Goal: Task Accomplishment & Management: Manage account settings

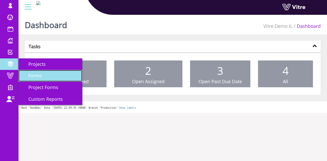
click at [34, 77] on span "Forms" at bounding box center [32, 76] width 20 height 6
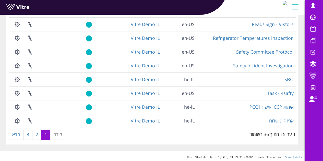
scroll to position [145, 0]
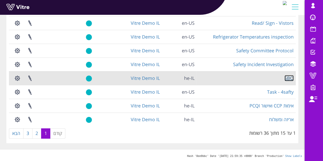
click at [289, 77] on link "SBO" at bounding box center [289, 78] width 9 height 6
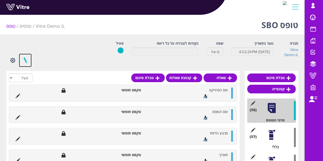
click at [26, 62] on link at bounding box center [25, 61] width 13 height 14
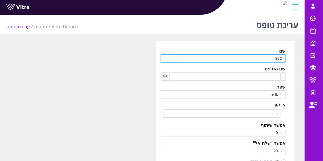
click at [270, 59] on input "SBO" at bounding box center [223, 58] width 125 height 8
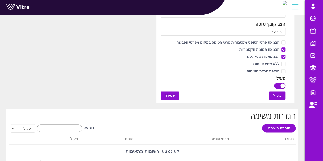
scroll to position [306, 0]
type input "תצפית SBO"
click at [171, 98] on button "שמירה" at bounding box center [170, 95] width 18 height 8
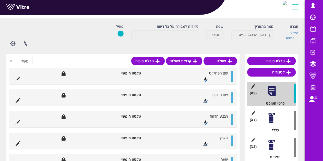
scroll to position [65, 0]
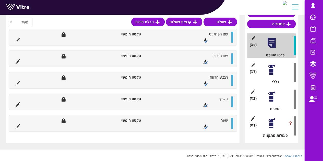
click at [273, 70] on div at bounding box center [271, 69] width 11 height 11
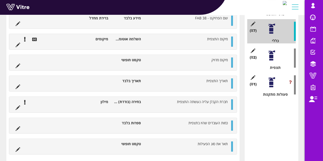
scroll to position [74, 0]
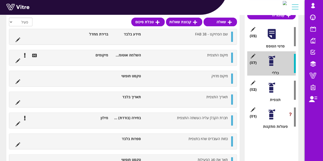
click at [274, 84] on div at bounding box center [271, 87] width 11 height 11
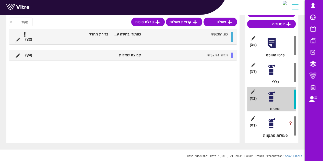
click at [27, 56] on icon at bounding box center [28, 56] width 2 height 4
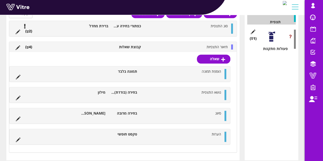
scroll to position [155, 0]
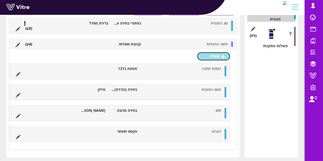
click at [212, 56] on link "שאלה" at bounding box center [213, 56] width 33 height 9
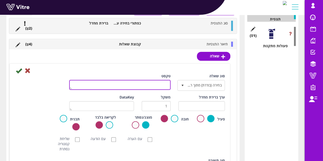
click at [166, 82] on textarea "טקסט" at bounding box center [119, 85] width 101 height 10
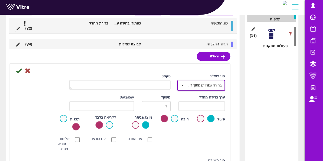
click at [184, 81] on span "select" at bounding box center [182, 85] width 9 height 9
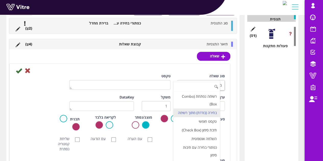
click at [184, 82] on input at bounding box center [196, 87] width 46 height 10
click at [205, 143] on li "השלמה אוטומטית" at bounding box center [196, 139] width 46 height 9
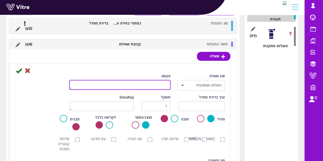
click at [150, 89] on textarea "טקסט" at bounding box center [119, 85] width 101 height 10
type textarea "ציוד"
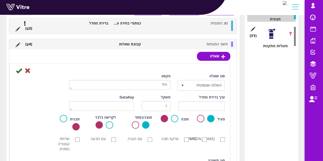
click at [58, 88] on div "סוג שאלה השלמה אוטומטית 11 טקסט ציוד" at bounding box center [120, 84] width 218 height 21
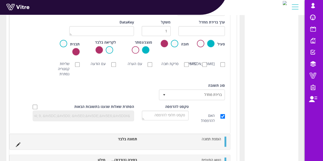
scroll to position [231, 0]
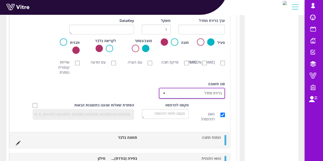
click at [200, 93] on span "ברירת מחדל" at bounding box center [197, 93] width 56 height 9
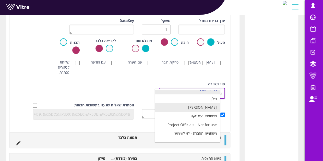
scroll to position [0, 0]
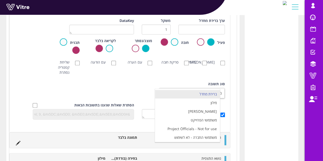
click at [145, 78] on div "סוג שאלה השלמה אוטומטית 11 טקסט ציוד ערך ברירת מחדל משקל 1 DataKey פעיל חובה מו…" at bounding box center [120, 60] width 210 height 127
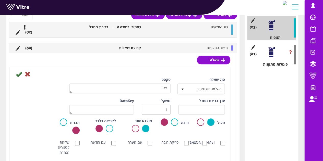
scroll to position [129, 0]
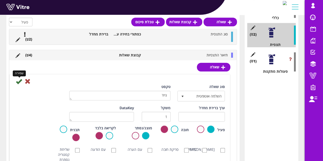
click at [18, 82] on icon at bounding box center [19, 81] width 6 height 6
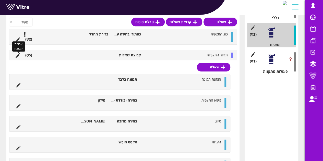
click at [19, 55] on icon at bounding box center [18, 55] width 5 height 5
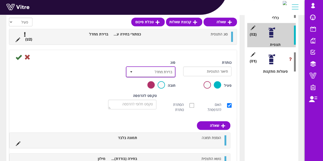
click at [160, 71] on span "ברירת מחדל" at bounding box center [155, 71] width 39 height 9
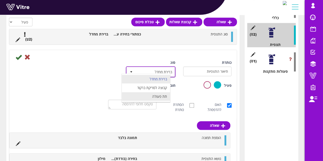
click at [158, 97] on li "תת פעולה" at bounding box center [146, 96] width 48 height 9
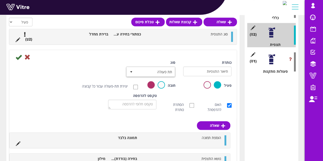
click at [17, 58] on icon at bounding box center [19, 57] width 6 height 6
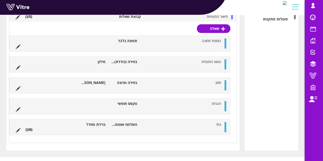
scroll to position [188, 0]
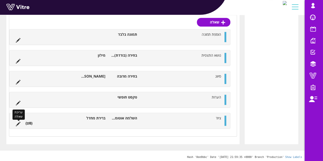
click at [19, 123] on icon at bounding box center [18, 124] width 5 height 5
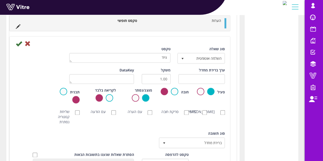
scroll to position [290, 0]
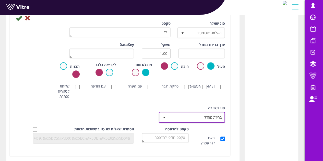
click at [197, 113] on span "ברירת מחדל" at bounding box center [197, 117] width 56 height 9
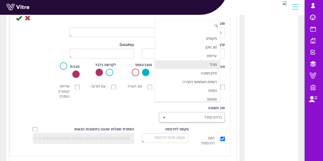
scroll to position [41, 0]
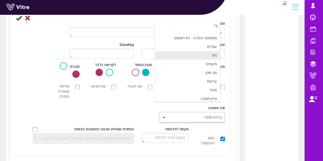
click at [209, 52] on li "ציוד" at bounding box center [187, 55] width 65 height 9
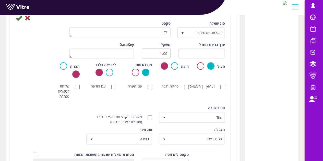
click at [143, 104] on div "סוג שאלה השלמה אוטומטית 11 טקסט ציוד ערך ברירת מחדל משקל 1.00 DataKey פעיל חובה…" at bounding box center [120, 97] width 210 height 153
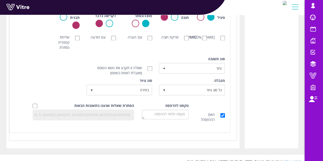
scroll to position [341, 0]
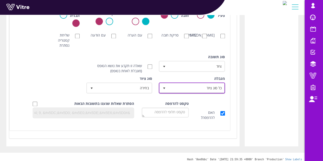
click at [188, 84] on span "כל סוג ציוד" at bounding box center [197, 87] width 56 height 9
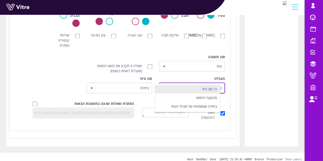
click at [188, 85] on li "כל סוג ציוד" at bounding box center [187, 89] width 65 height 9
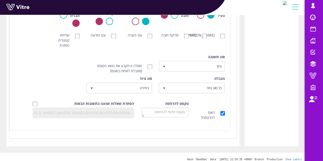
click at [169, 54] on div "סוג תשובה ציוד 7" at bounding box center [192, 62] width 65 height 17
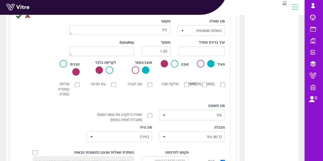
scroll to position [241, 0]
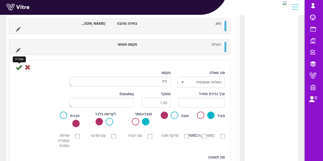
click at [21, 66] on icon at bounding box center [19, 67] width 6 height 6
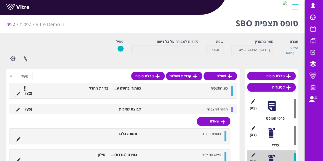
scroll to position [0, 0]
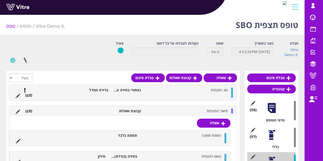
click at [15, 62] on button "button" at bounding box center [12, 61] width 13 height 14
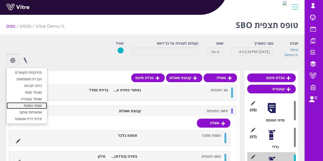
click at [33, 109] on link "שפות נוספות" at bounding box center [27, 105] width 40 height 7
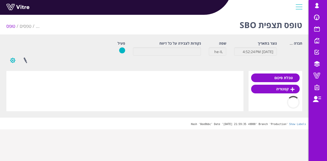
click at [15, 62] on button "button" at bounding box center [12, 61] width 13 height 14
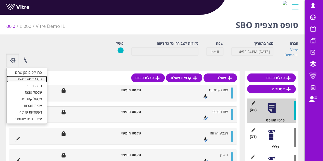
click at [33, 79] on link "הגדרת משתמשים" at bounding box center [27, 79] width 40 height 7
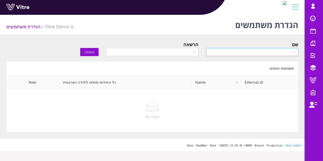
click at [227, 52] on input "search" at bounding box center [250, 52] width 82 height 8
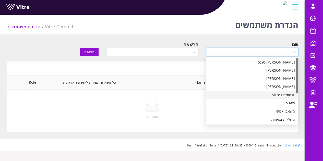
click at [288, 94] on div "Vitre Demo IL" at bounding box center [252, 95] width 86 height 6
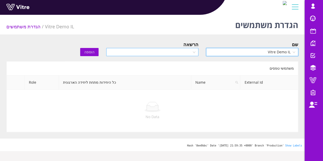
click at [174, 54] on input "search" at bounding box center [150, 52] width 82 height 8
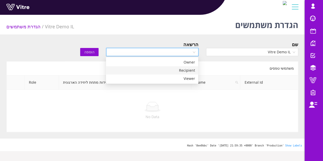
click at [176, 69] on div "Recipient" at bounding box center [152, 71] width 86 height 6
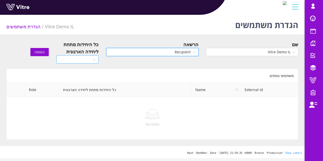
click at [82, 59] on input "search" at bounding box center [76, 60] width 33 height 8
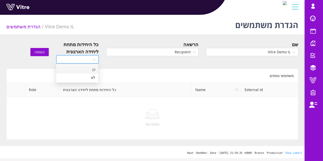
click at [85, 67] on div "כן" at bounding box center [77, 70] width 36 height 6
click at [112, 60] on div "שם Vitre Demo IL הרשאה Recipient כל היחידות מתחת ליחידה הארגונית true כן הוספה" at bounding box center [153, 53] width 300 height 25
click at [41, 52] on span "הוספה" at bounding box center [39, 52] width 10 height 6
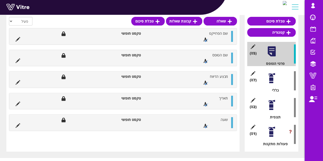
scroll to position [65, 0]
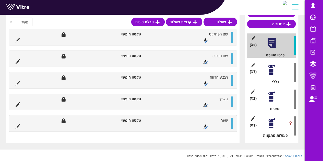
click at [278, 76] on div "(7 ) כללי" at bounding box center [271, 72] width 49 height 24
click at [255, 73] on span "(7 )" at bounding box center [253, 71] width 7 height 5
click at [252, 70] on icon at bounding box center [252, 72] width 2 height 4
click at [272, 66] on div at bounding box center [271, 69] width 11 height 11
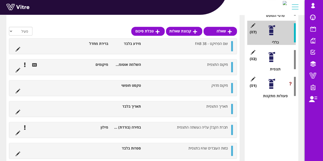
scroll to position [116, 0]
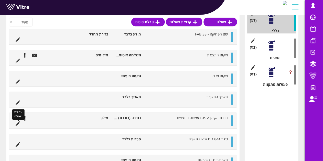
click at [18, 124] on icon at bounding box center [18, 124] width 5 height 5
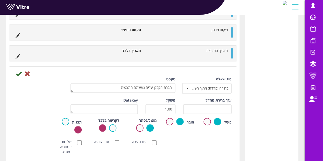
scroll to position [193, 0]
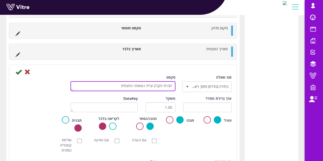
click at [149, 83] on textarea "חברת הקבלן עליה נעשתה התצפית" at bounding box center [122, 86] width 105 height 10
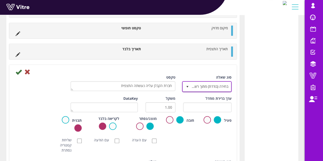
click at [194, 84] on span "בחירה (בודדת) מתוך רשימה" at bounding box center [211, 86] width 39 height 9
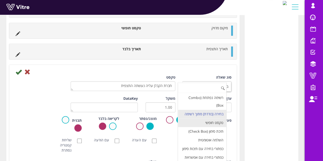
click at [212, 127] on li "טקסט חופשי" at bounding box center [202, 123] width 48 height 9
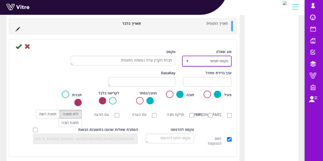
scroll to position [244, 0]
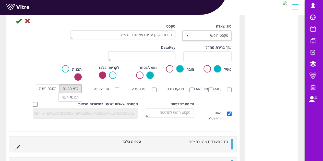
click at [85, 51] on div "ערך ברירת מחדל משקל DataKey" at bounding box center [122, 55] width 225 height 20
click at [18, 20] on icon at bounding box center [19, 21] width 6 height 6
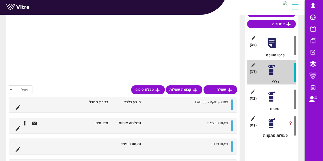
scroll to position [167, 0]
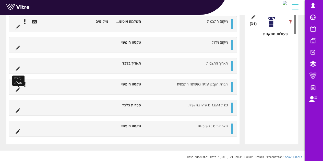
click at [17, 88] on icon at bounding box center [18, 90] width 5 height 5
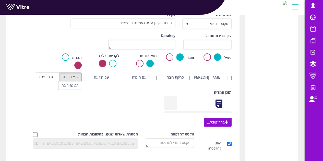
click at [174, 58] on div "חובה" at bounding box center [179, 57] width 30 height 8
click at [170, 56] on label at bounding box center [169, 56] width 7 height 7
click at [0, 0] on input "radio" at bounding box center [0, 0] width 0 height 0
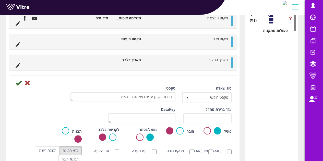
scroll to position [167, 0]
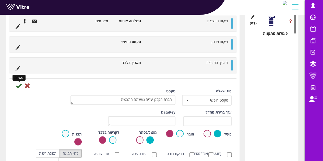
click at [16, 84] on icon at bounding box center [19, 86] width 6 height 6
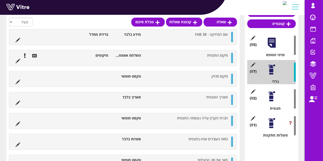
scroll to position [64, 0]
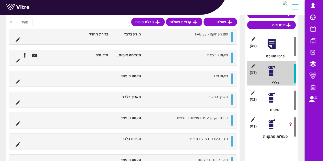
click at [275, 100] on div at bounding box center [271, 97] width 11 height 11
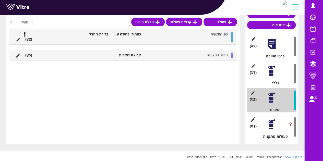
click at [27, 53] on li "(5 )" at bounding box center [29, 55] width 12 height 5
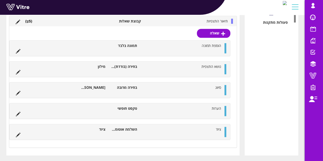
scroll to position [184, 0]
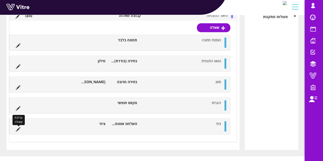
click at [21, 129] on li "עריכת שאלה" at bounding box center [18, 128] width 10 height 5
click at [19, 128] on icon at bounding box center [18, 129] width 5 height 5
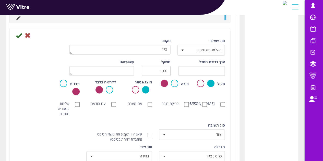
scroll to position [286, 0]
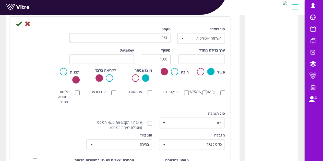
click at [152, 123] on div "שאלה זו תקבע את נושא הטופס (מוגבלת לאחת בטופס)" at bounding box center [120, 124] width 73 height 15
click at [151, 123] on input "שאלה זו תקבע את נושא הטופס (מוגבלת לאחת בטופס)" at bounding box center [150, 123] width 5 height 5
checkbox input "true"
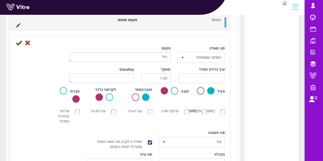
scroll to position [217, 0]
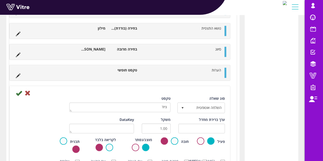
click at [19, 92] on icon at bounding box center [19, 93] width 6 height 6
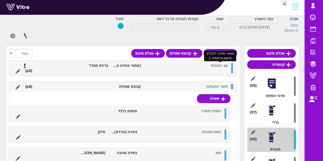
scroll to position [0, 0]
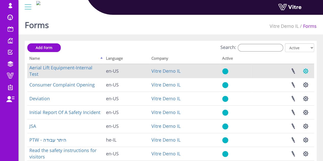
click at [306, 72] on button "button" at bounding box center [305, 71] width 13 height 14
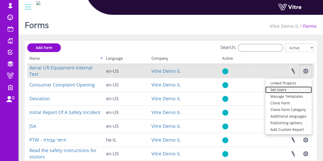
click at [282, 90] on link "Set Users" at bounding box center [288, 90] width 46 height 7
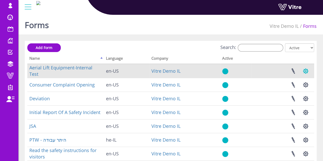
click button "button"
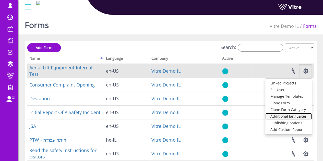
click link "Additional languages"
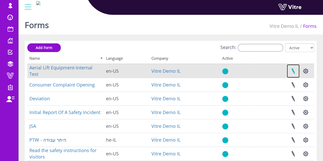
click link
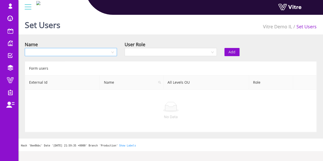
click at [92, 49] on input "search" at bounding box center [69, 52] width 82 height 8
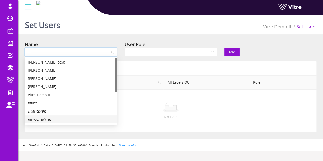
drag, startPoint x: 54, startPoint y: 96, endPoint x: 67, endPoint y: 91, distance: 14.5
click at [54, 96] on div "Vitre Demo IL" at bounding box center [71, 95] width 86 height 6
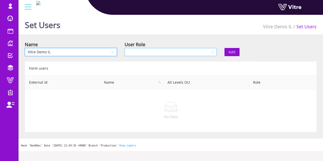
click at [197, 55] on input "search" at bounding box center [169, 52] width 82 height 8
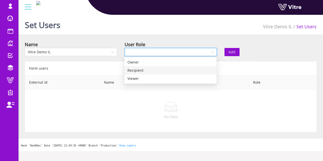
click at [168, 69] on div "Recipient" at bounding box center [170, 71] width 86 height 6
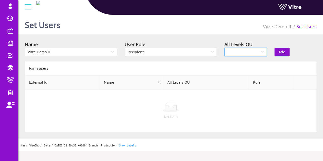
click at [237, 48] on input "search" at bounding box center [244, 52] width 33 height 8
drag, startPoint x: 232, startPoint y: 70, endPoint x: 232, endPoint y: 63, distance: 7.4
click at [232, 63] on div "Yes No" at bounding box center [245, 66] width 42 height 16
click at [232, 62] on div "Yes" at bounding box center [245, 63] width 36 height 6
click at [286, 52] on button "Add" at bounding box center [282, 52] width 15 height 8
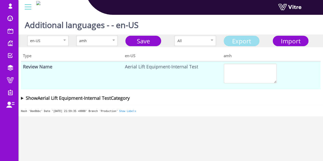
click at [249, 40] on link "Export" at bounding box center [242, 41] width 36 height 10
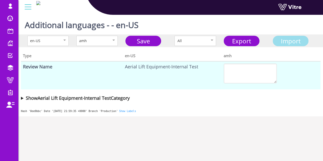
click at [284, 39] on span "Import" at bounding box center [291, 41] width 20 height 8
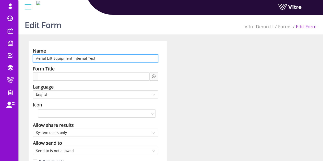
click at [93, 60] on input "Aerial Lift Equipment-Internal Test" at bounding box center [95, 58] width 125 height 8
paste input "בדיקת מכונות הרמה"
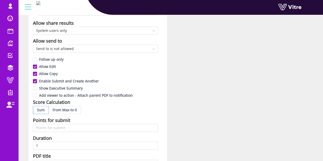
scroll to position [51, 0]
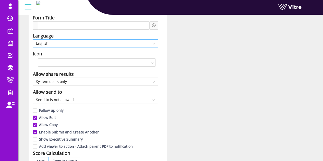
click at [67, 45] on span "English" at bounding box center [95, 44] width 119 height 8
type input "בדיקת מכונות הרמה"
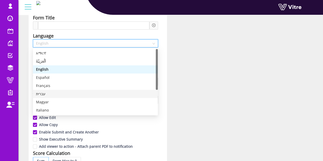
click at [50, 95] on div "עברית" at bounding box center [95, 94] width 119 height 6
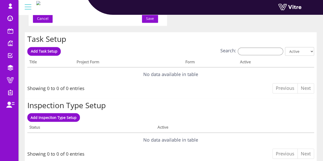
click at [148, 20] on span "Save" at bounding box center [150, 19] width 8 height 6
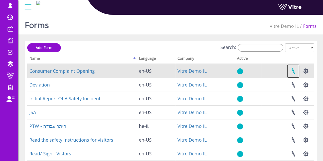
click at [294, 72] on link at bounding box center [293, 71] width 13 height 14
click at [308, 72] on button "button" at bounding box center [305, 71] width 13 height 14
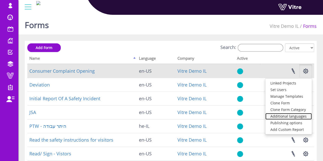
click at [293, 115] on link "Additional languages" at bounding box center [288, 116] width 46 height 7
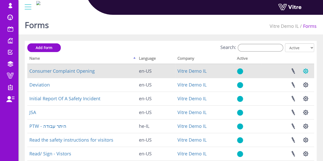
click at [309, 70] on button "button" at bounding box center [305, 71] width 13 height 14
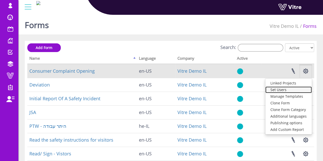
click at [285, 89] on link "Set Users" at bounding box center [288, 90] width 46 height 7
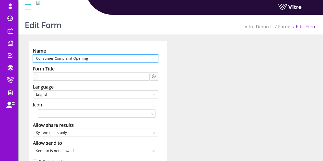
click at [89, 60] on input "Consumer Complaint Opening" at bounding box center [95, 58] width 125 height 8
paste input "פתיחת תלונת צרכן"
click at [61, 94] on span "English" at bounding box center [95, 95] width 119 height 8
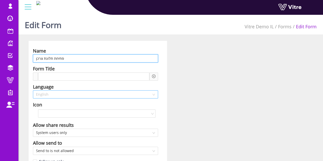
type input "פתיחת תלונת צרכן"
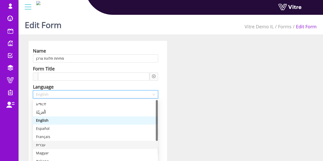
click at [42, 144] on div "עברית" at bounding box center [95, 145] width 119 height 6
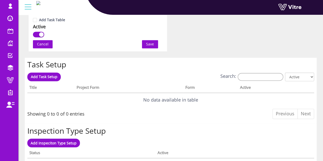
click at [155, 41] on button "Save" at bounding box center [150, 44] width 16 height 8
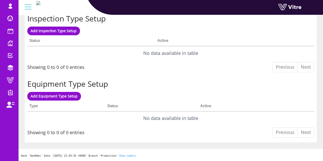
scroll to position [8, 0]
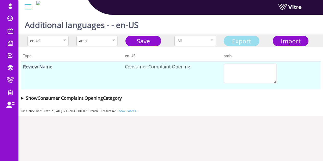
click at [244, 42] on link "Export" at bounding box center [242, 41] width 36 height 10
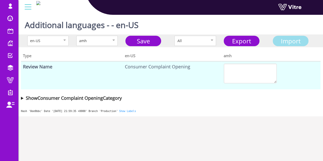
click at [294, 44] on span "Import" at bounding box center [291, 41] width 20 height 8
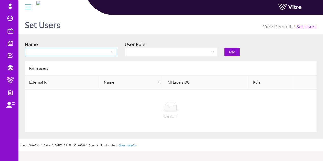
click at [109, 55] on input "search" at bounding box center [69, 52] width 82 height 8
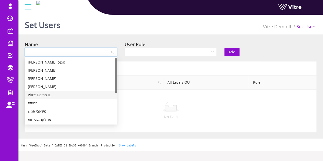
click at [57, 96] on div "Vitre Demo IL" at bounding box center [71, 95] width 86 height 6
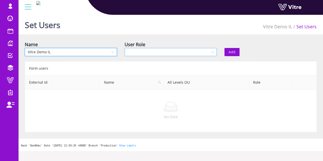
click at [159, 53] on input "search" at bounding box center [169, 52] width 82 height 8
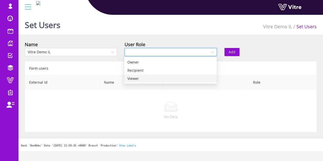
click at [153, 73] on div "Recipient" at bounding box center [170, 71] width 86 height 6
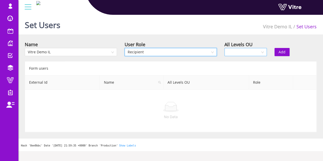
click at [234, 53] on input "search" at bounding box center [244, 52] width 33 height 8
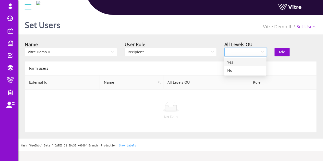
click at [233, 62] on div "Yes" at bounding box center [245, 63] width 36 height 6
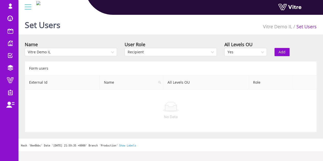
click at [286, 49] on button "Add" at bounding box center [282, 52] width 15 height 8
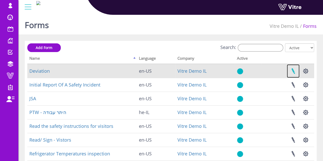
click at [292, 72] on link at bounding box center [293, 71] width 13 height 14
click at [306, 69] on button "button" at bounding box center [305, 71] width 13 height 14
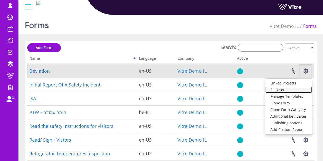
click at [289, 90] on link "Set Users" at bounding box center [288, 90] width 46 height 7
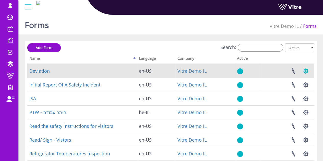
click at [308, 72] on button "button" at bounding box center [305, 71] width 13 height 14
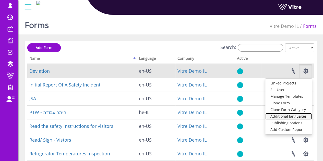
click at [291, 116] on link "Additional languages" at bounding box center [288, 116] width 46 height 7
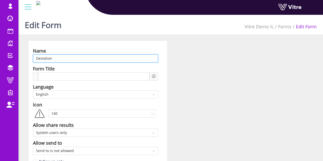
click at [103, 58] on input "Deviation" at bounding box center [95, 58] width 125 height 8
paste input "אי התאמה"
click at [76, 93] on span "English" at bounding box center [95, 95] width 119 height 8
type input "אי התאמה"
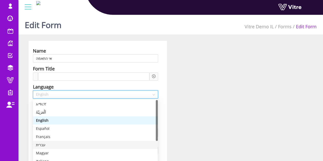
click at [41, 147] on div "עברית" at bounding box center [95, 145] width 119 height 6
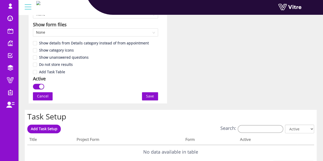
scroll to position [306, 0]
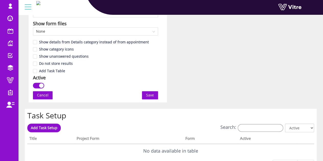
click at [150, 92] on span "Save" at bounding box center [150, 95] width 8 height 6
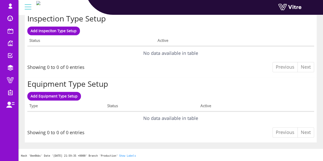
scroll to position [0, 0]
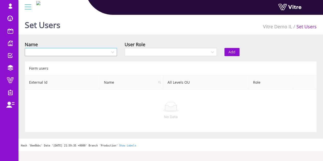
click at [112, 55] on div at bounding box center [71, 52] width 92 height 8
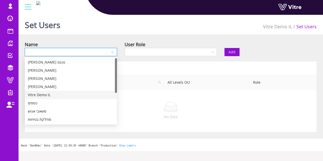
click at [56, 96] on div "Vitre Demo IL" at bounding box center [71, 95] width 86 height 6
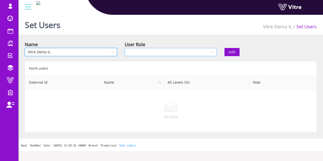
click at [163, 54] on input "search" at bounding box center [169, 52] width 82 height 8
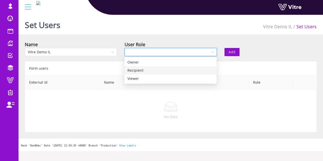
click at [163, 73] on div "Recipient" at bounding box center [170, 71] width 86 height 6
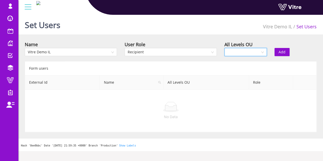
click at [242, 53] on input "search" at bounding box center [244, 52] width 33 height 8
click at [241, 66] on div "Yes" at bounding box center [245, 62] width 42 height 8
click at [280, 51] on span "Add" at bounding box center [282, 52] width 7 height 6
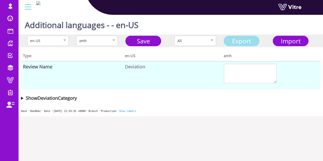
click at [252, 43] on link "Export" at bounding box center [242, 41] width 36 height 10
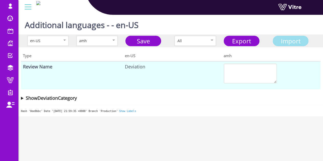
click at [276, 39] on div "Import" at bounding box center [291, 40] width 32 height 9
click at [294, 43] on span "Import" at bounding box center [291, 41] width 20 height 8
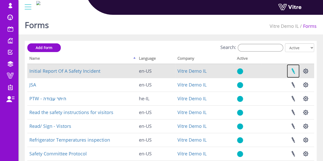
click at [294, 72] on link at bounding box center [293, 71] width 13 height 14
click at [306, 72] on button "button" at bounding box center [305, 71] width 13 height 14
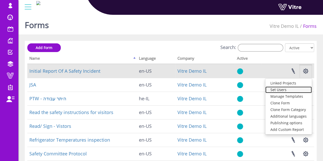
click at [286, 89] on link "Set Users" at bounding box center [288, 90] width 46 height 7
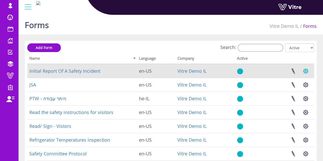
click at [308, 73] on button "button" at bounding box center [305, 71] width 13 height 14
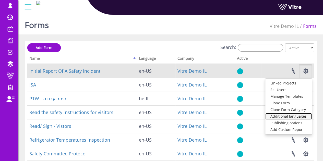
click at [298, 118] on link "Additional languages" at bounding box center [288, 116] width 46 height 7
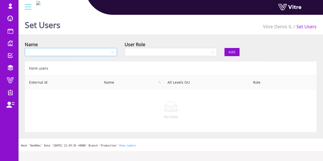
click at [81, 53] on input "search" at bounding box center [69, 52] width 82 height 8
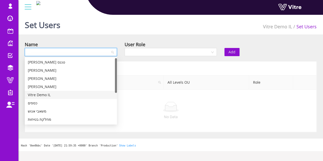
click at [57, 95] on div "Vitre Demo IL" at bounding box center [71, 95] width 86 height 6
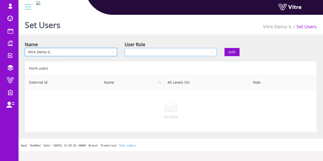
click at [176, 53] on input "search" at bounding box center [169, 52] width 82 height 8
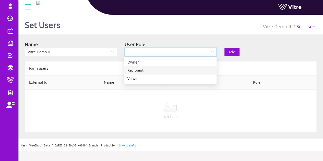
click at [158, 71] on div "Recipient" at bounding box center [170, 71] width 86 height 6
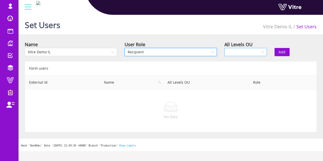
click at [234, 53] on input "search" at bounding box center [244, 52] width 33 height 8
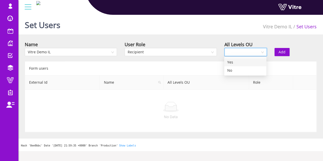
click at [237, 62] on div "Yes" at bounding box center [245, 63] width 36 height 6
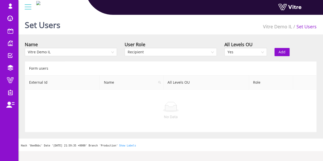
click at [284, 49] on span "Add" at bounding box center [282, 52] width 7 height 6
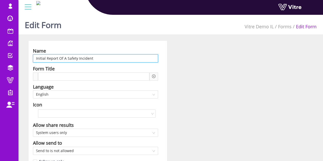
click at [104, 58] on input "Initial Report Of A Safety Incident" at bounding box center [95, 58] width 125 height 8
paste input "דיווח ראשוני לאירוע בטיחות"
click at [76, 95] on span "English" at bounding box center [95, 95] width 119 height 8
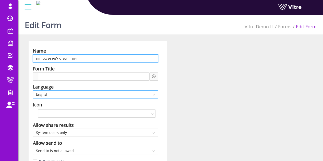
type input "דיווח ראשוני לאירוע בטיחות"
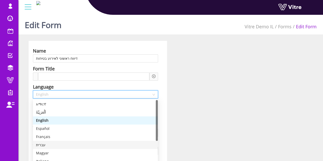
click at [51, 144] on div "עברית" at bounding box center [95, 145] width 119 height 6
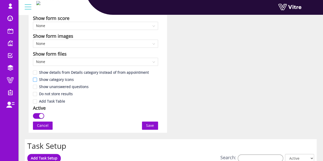
scroll to position [306, 0]
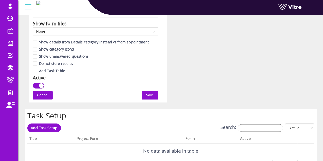
click at [152, 92] on span "Save" at bounding box center [150, 95] width 8 height 6
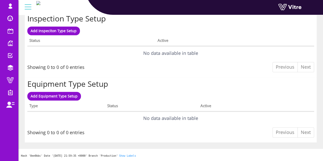
scroll to position [0, 0]
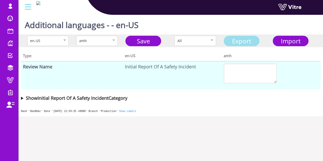
click at [246, 41] on link "Export" at bounding box center [242, 41] width 36 height 10
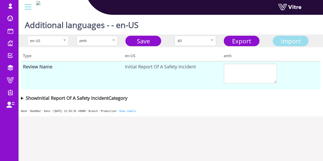
click at [296, 40] on span "Import" at bounding box center [291, 41] width 20 height 8
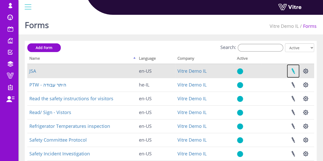
click at [296, 71] on link at bounding box center [293, 71] width 13 height 14
click at [307, 73] on button "button" at bounding box center [305, 71] width 13 height 14
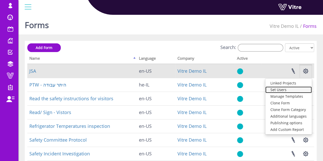
click at [290, 91] on link "Set Users" at bounding box center [288, 90] width 46 height 7
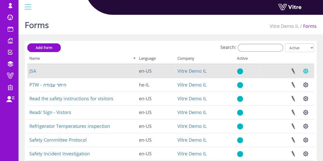
click at [307, 71] on button "button" at bounding box center [305, 71] width 13 height 14
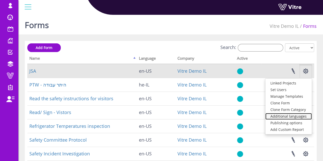
click at [289, 117] on link "Additional languages" at bounding box center [288, 116] width 46 height 7
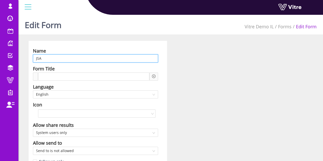
click at [67, 56] on input "JSA" at bounding box center [95, 58] width 125 height 8
click at [68, 59] on input "JSA" at bounding box center [95, 58] width 125 height 8
click at [66, 55] on input "JSA" at bounding box center [95, 58] width 125 height 8
paste input "ניתוח סיכוני עבודה"
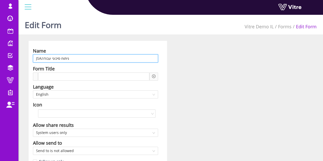
click at [42, 59] on input "JSAניתוח סיכוני עבודה" at bounding box center [95, 58] width 125 height 8
click at [68, 93] on span "English" at bounding box center [95, 95] width 119 height 8
type input "JSA - ניתוח סיכוני עבודה"
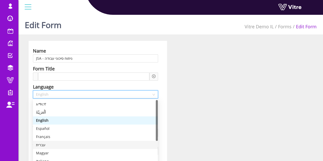
click at [44, 143] on div "עברית" at bounding box center [95, 145] width 119 height 6
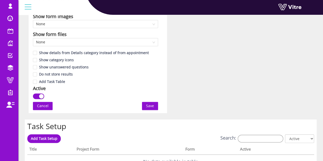
scroll to position [358, 0]
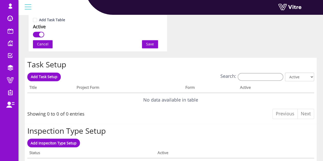
click at [150, 45] on span "Save" at bounding box center [150, 44] width 8 height 6
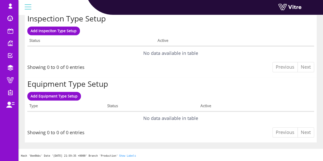
scroll to position [8, 0]
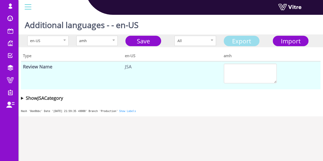
click at [246, 42] on link "Export" at bounding box center [242, 41] width 36 height 10
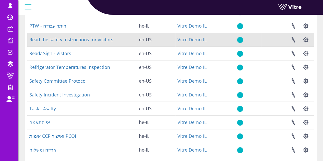
scroll to position [51, 0]
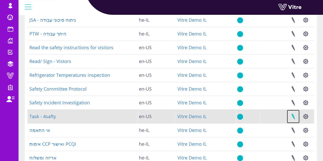
click at [294, 117] on link at bounding box center [293, 117] width 13 height 14
click at [306, 117] on button "button" at bounding box center [305, 117] width 13 height 14
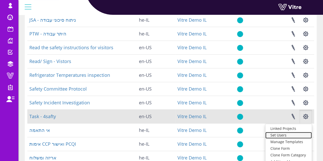
click at [280, 136] on link "Set Users" at bounding box center [288, 135] width 46 height 7
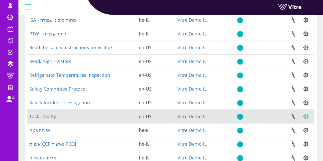
click at [308, 115] on button "button" at bounding box center [305, 117] width 13 height 14
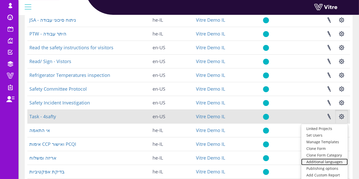
click at [322, 161] on link "Additional languages" at bounding box center [324, 162] width 46 height 7
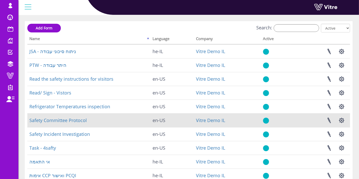
scroll to position [28, 0]
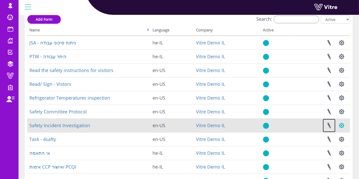
drag, startPoint x: 329, startPoint y: 126, endPoint x: 340, endPoint y: 126, distance: 10.2
click at [327, 126] on link at bounding box center [329, 126] width 13 height 14
click at [327, 125] on button "button" at bounding box center [341, 126] width 13 height 14
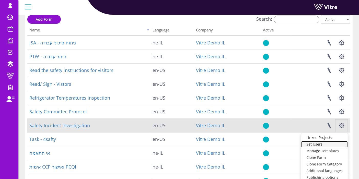
click at [324, 146] on link "Set Users" at bounding box center [324, 144] width 46 height 7
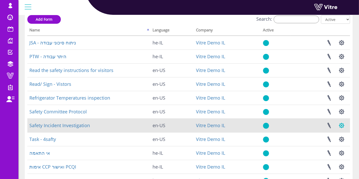
click at [327, 127] on button "button" at bounding box center [341, 126] width 13 height 14
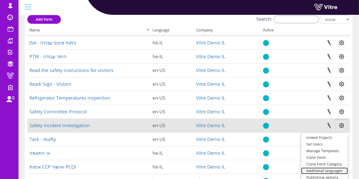
click at [321, 161] on link "Additional languages" at bounding box center [324, 171] width 46 height 7
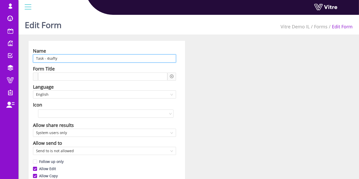
click at [114, 62] on input "Task - 4safty" at bounding box center [104, 58] width 143 height 8
paste input "טופס בטיחות פרטי הטופס שם הפרויקט שם הטופס בוצע על ידי תאריך שעה משימה / פעילות…"
paste input "טופס בטיחות"
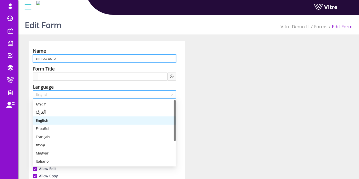
click at [77, 98] on span "English" at bounding box center [104, 95] width 137 height 8
type input "טופס בטיחות"
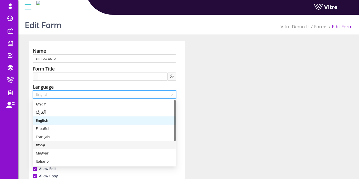
click at [53, 142] on div "עברית" at bounding box center [104, 145] width 143 height 8
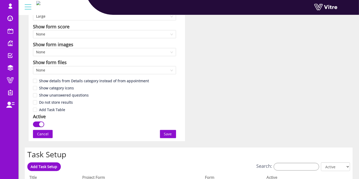
scroll to position [340, 0]
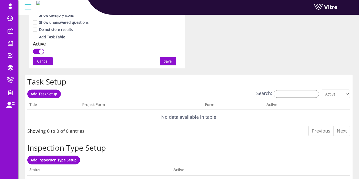
click at [160, 61] on button "Save" at bounding box center [168, 61] width 16 height 8
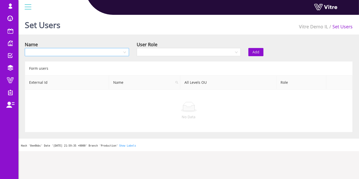
click at [72, 52] on input "search" at bounding box center [75, 52] width 95 height 8
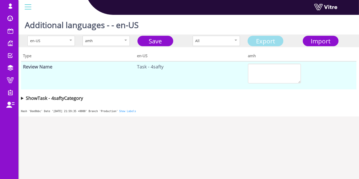
click at [271, 38] on link "Export" at bounding box center [265, 41] width 36 height 10
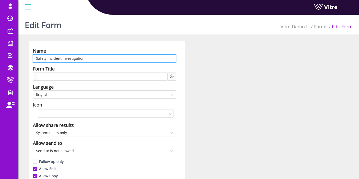
click at [141, 56] on input "Safety Incident Investigation" at bounding box center [104, 58] width 143 height 8
paste input "תחקיר לאירוע בטיחות"
type input "תחקיר לאירוע בטיחות"
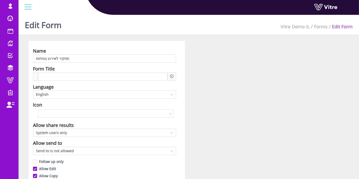
click at [114, 89] on div "Language" at bounding box center [104, 86] width 143 height 7
click at [110, 95] on span "English" at bounding box center [104, 95] width 137 height 8
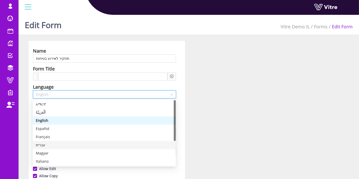
click at [48, 145] on div "עברית" at bounding box center [104, 145] width 137 height 6
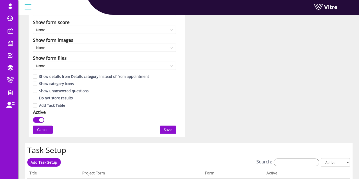
scroll to position [284, 0]
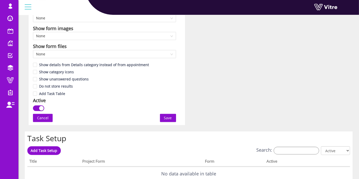
click at [164, 117] on span "Save" at bounding box center [168, 118] width 8 height 6
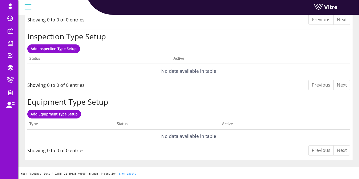
scroll to position [0, 0]
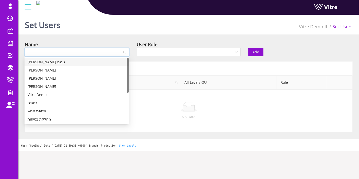
click at [117, 49] on input "search" at bounding box center [75, 52] width 95 height 8
click at [58, 96] on div "Vitre Demo IL" at bounding box center [77, 95] width 98 height 6
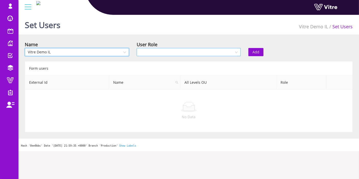
click at [144, 52] on input "search" at bounding box center [187, 52] width 95 height 8
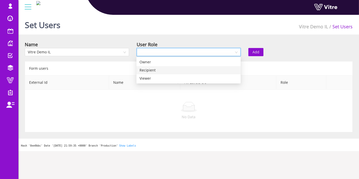
click at [146, 71] on div "Recipient" at bounding box center [188, 70] width 98 height 6
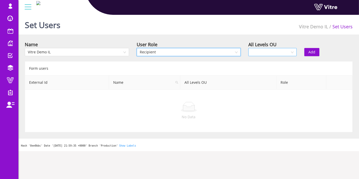
click at [267, 48] on input "search" at bounding box center [270, 52] width 39 height 8
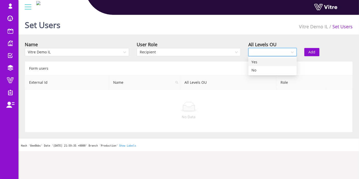
drag, startPoint x: 264, startPoint y: 69, endPoint x: 263, endPoint y: 64, distance: 5.2
click at [263, 64] on div "Yes No" at bounding box center [272, 66] width 48 height 16
click at [263, 63] on div "Yes" at bounding box center [272, 62] width 42 height 6
click at [311, 49] on span "Add" at bounding box center [311, 52] width 7 height 6
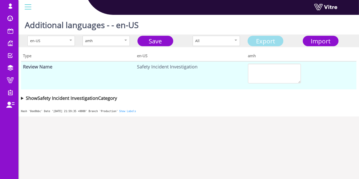
click at [270, 39] on link "Export" at bounding box center [265, 41] width 36 height 10
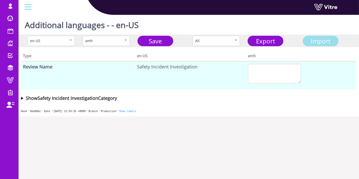
click at [324, 44] on span "Import" at bounding box center [321, 41] width 20 height 8
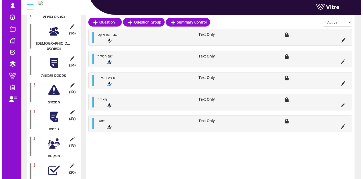
scroll to position [198, 0]
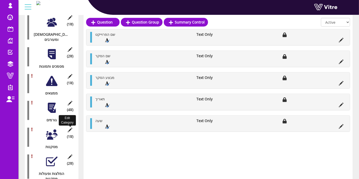
click at [71, 128] on icon at bounding box center [70, 130] width 6 height 5
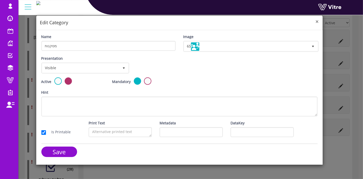
drag, startPoint x: 317, startPoint y: 23, endPoint x: 297, endPoint y: 42, distance: 28.0
click at [317, 23] on span "×" at bounding box center [317, 21] width 3 height 7
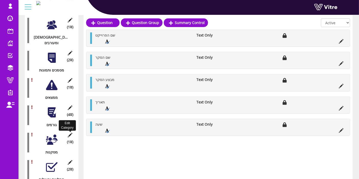
click at [68, 133] on icon at bounding box center [70, 135] width 6 height 5
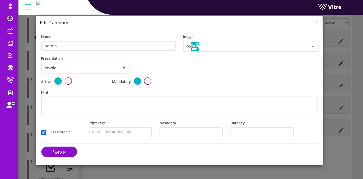
click at [144, 83] on div "Mandatory" at bounding box center [143, 81] width 63 height 8
click at [149, 81] on label at bounding box center [147, 80] width 7 height 7
click at [0, 0] on input "radio" at bounding box center [0, 0] width 0 height 0
click at [66, 147] on input "Save" at bounding box center [59, 152] width 36 height 10
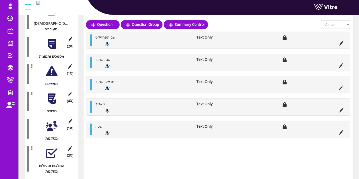
scroll to position [220, 0]
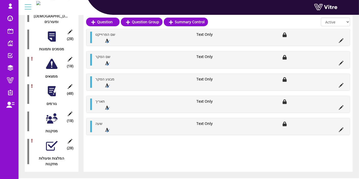
click at [51, 140] on div at bounding box center [51, 145] width 11 height 11
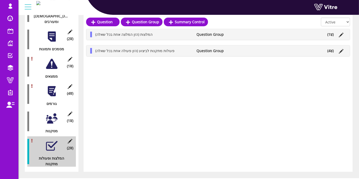
click at [325, 51] on li "(4 )" at bounding box center [330, 51] width 11 height 6
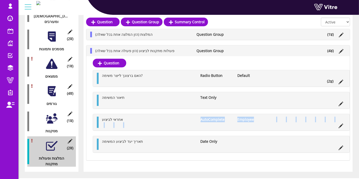
drag, startPoint x: 188, startPoint y: 121, endPoint x: 244, endPoint y: 123, distance: 55.7
click at [244, 123] on ul "אחראי לביצוע AutoComplete Employee" at bounding box center [222, 122] width 246 height 11
click at [263, 121] on li "Employee" at bounding box center [253, 120] width 37 height 6
click at [332, 53] on li "(4 )" at bounding box center [330, 51] width 11 height 6
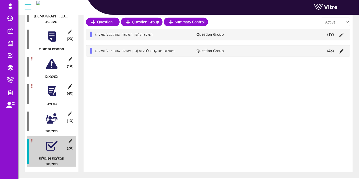
click at [330, 34] on icon at bounding box center [331, 35] width 2 height 4
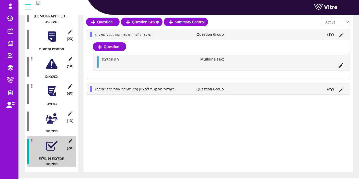
click at [330, 34] on icon at bounding box center [331, 35] width 2 height 4
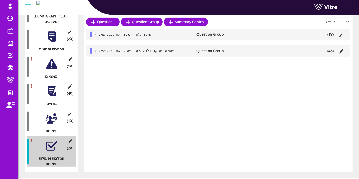
click at [48, 113] on div at bounding box center [51, 118] width 11 height 11
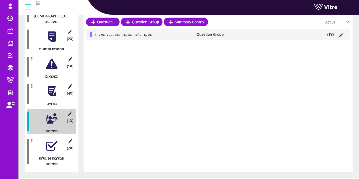
click at [333, 33] on li "(1 )" at bounding box center [330, 35] width 11 height 6
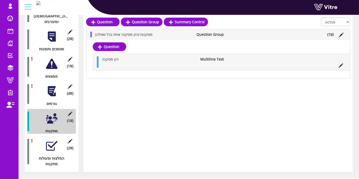
click at [53, 86] on div at bounding box center [51, 91] width 11 height 11
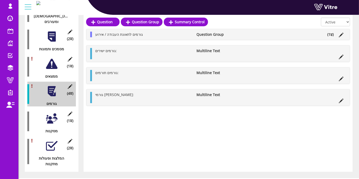
click at [331, 33] on icon at bounding box center [331, 35] width 2 height 4
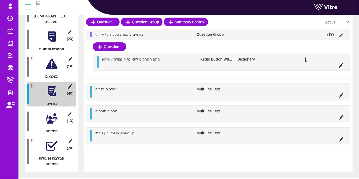
click at [52, 58] on div at bounding box center [51, 63] width 11 height 11
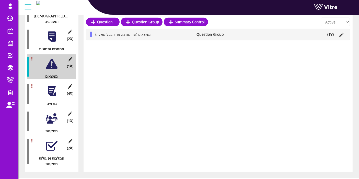
click at [329, 33] on li "(1 )" at bounding box center [330, 35] width 11 height 6
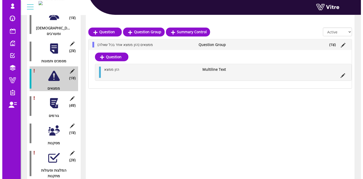
scroll to position [191, 0]
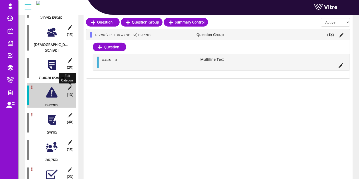
click at [68, 86] on icon at bounding box center [70, 88] width 6 height 5
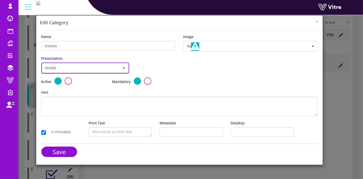
click at [100, 69] on span "Visible" at bounding box center [80, 67] width 77 height 9
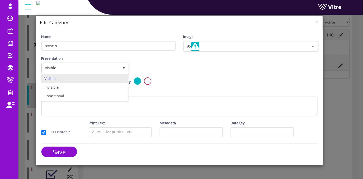
drag, startPoint x: 201, startPoint y: 76, endPoint x: 182, endPoint y: 80, distance: 18.9
click at [201, 76] on form "Name ממצאים Image 95 95 Presentation Visible 0 Set Duration Minutes 0 Set condi…" at bounding box center [179, 97] width 276 height 127
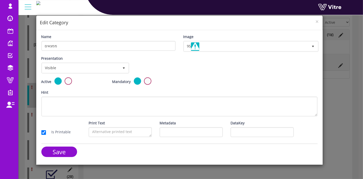
click at [147, 82] on label at bounding box center [147, 80] width 7 height 7
click at [0, 0] on input "radio" at bounding box center [0, 0] width 0 height 0
click at [63, 147] on input "Save" at bounding box center [59, 152] width 36 height 10
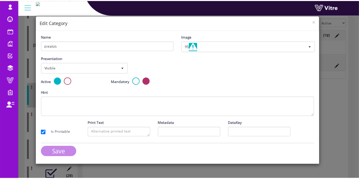
scroll to position [116, 0]
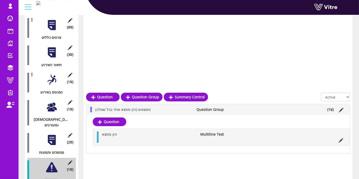
click at [51, 78] on div at bounding box center [51, 79] width 11 height 11
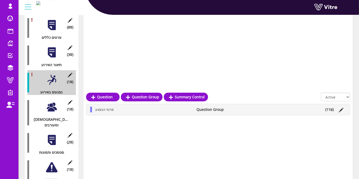
click at [334, 109] on li "(11 )" at bounding box center [330, 110] width 14 height 6
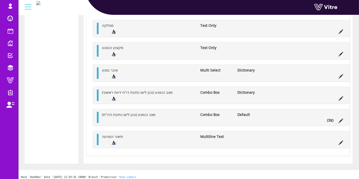
scroll to position [458, 0]
click at [333, 118] on li "(3 )" at bounding box center [329, 120] width 11 height 6
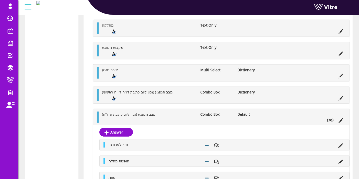
click at [332, 119] on icon at bounding box center [331, 121] width 2 height 4
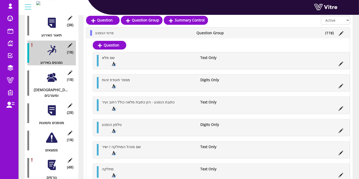
scroll to position [89, 0]
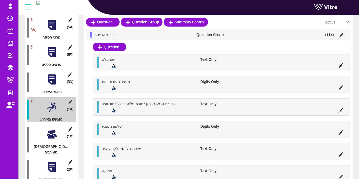
click at [50, 74] on div at bounding box center [51, 79] width 11 height 11
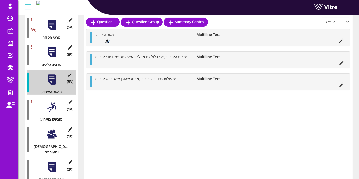
click at [51, 49] on div at bounding box center [51, 51] width 11 height 11
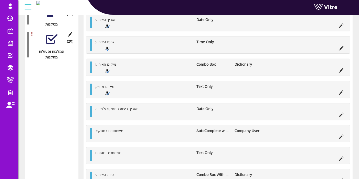
scroll to position [358, 0]
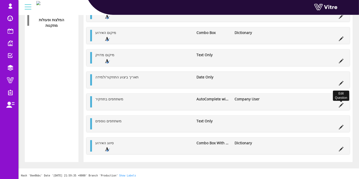
click at [339, 103] on icon at bounding box center [341, 105] width 5 height 5
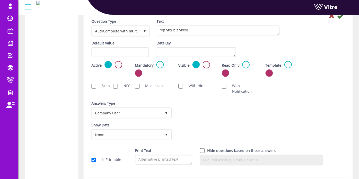
scroll to position [330, 0]
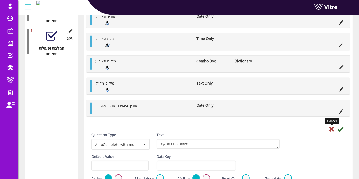
click at [333, 128] on icon at bounding box center [331, 129] width 6 height 6
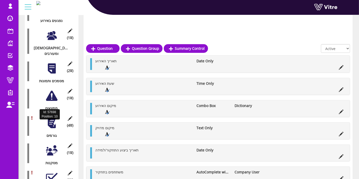
scroll to position [241, 0]
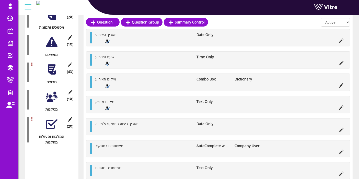
click at [47, 119] on div at bounding box center [51, 124] width 11 height 11
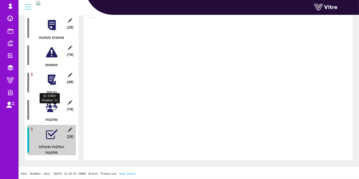
scroll to position [220, 0]
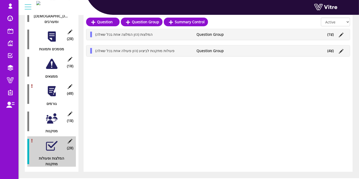
click at [328, 50] on li "(4 )" at bounding box center [330, 51] width 11 height 6
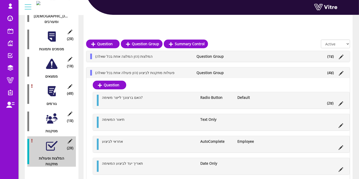
scroll to position [241, 0]
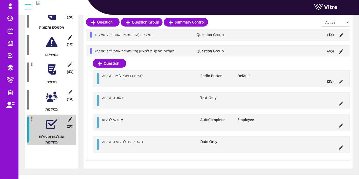
click at [331, 81] on icon at bounding box center [331, 82] width 2 height 4
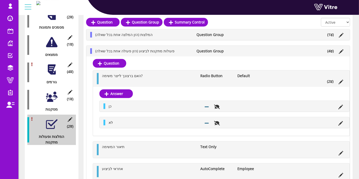
click at [331, 81] on icon at bounding box center [331, 82] width 2 height 4
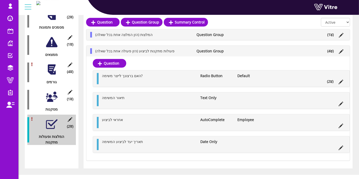
click at [331, 35] on icon at bounding box center [331, 35] width 2 height 4
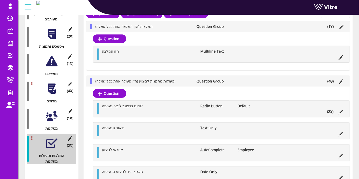
scroll to position [213, 0]
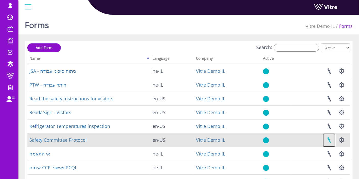
click at [329, 139] on link at bounding box center [329, 140] width 13 height 14
click at [340, 139] on button "button" at bounding box center [341, 140] width 13 height 14
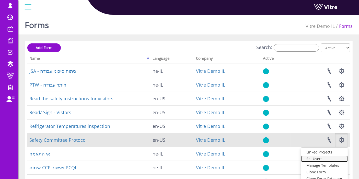
click at [324, 159] on link "Set Users" at bounding box center [324, 159] width 46 height 7
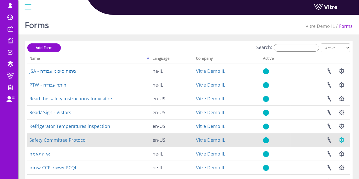
click at [341, 142] on button "button" at bounding box center [341, 140] width 13 height 14
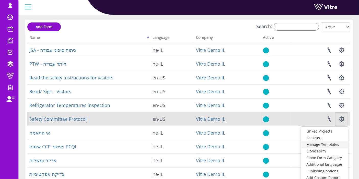
scroll to position [28, 0]
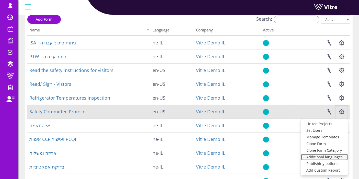
click at [328, 156] on link "Additional languages" at bounding box center [324, 157] width 46 height 7
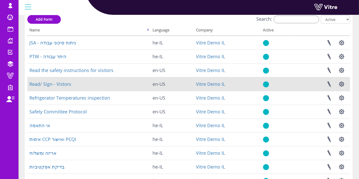
scroll to position [0, 0]
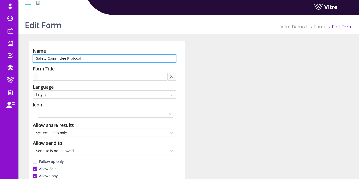
click at [83, 58] on input "Safety Committee Protocol" at bounding box center [104, 58] width 143 height 8
paste input "פרוטוקול וועדת בטיחות"
click at [54, 97] on span "English" at bounding box center [104, 95] width 137 height 8
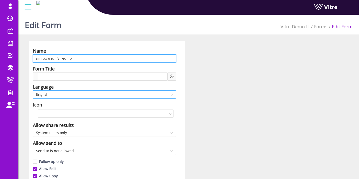
type input "פרוטוקול וועדת בטיחות"
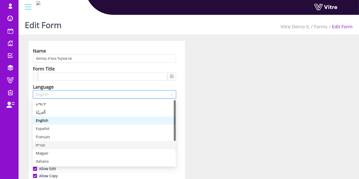
click at [48, 143] on div "עברית" at bounding box center [104, 145] width 137 height 6
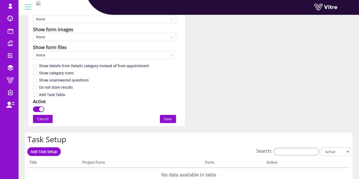
scroll to position [284, 0]
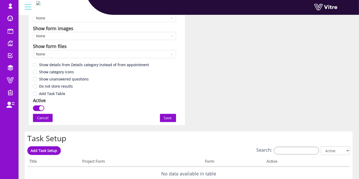
click at [163, 116] on button "Save" at bounding box center [168, 118] width 16 height 8
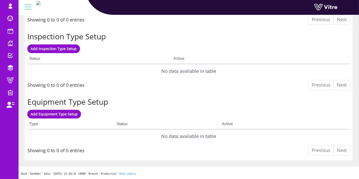
scroll to position [0, 0]
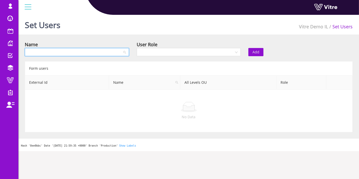
click at [76, 51] on input "search" at bounding box center [75, 52] width 95 height 8
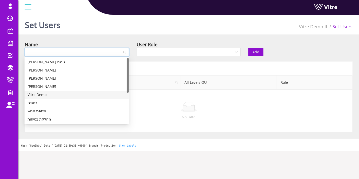
click at [41, 96] on div "Vitre Demo IL" at bounding box center [77, 95] width 98 height 6
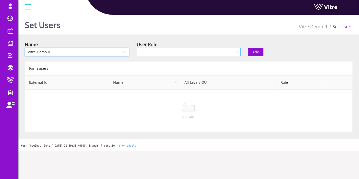
click at [187, 51] on input "search" at bounding box center [187, 52] width 95 height 8
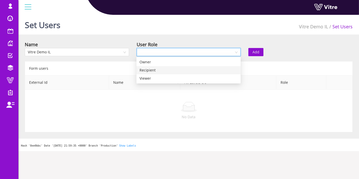
click at [161, 68] on div "Recipient" at bounding box center [188, 70] width 98 height 6
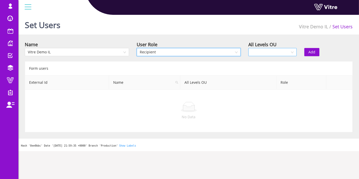
click at [270, 52] on input "search" at bounding box center [270, 52] width 39 height 8
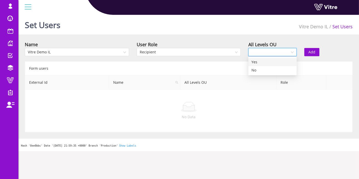
click at [265, 63] on div "Yes" at bounding box center [272, 62] width 42 height 6
click at [309, 53] on span "Add" at bounding box center [311, 52] width 7 height 6
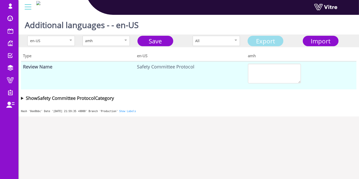
click at [280, 40] on link "Export" at bounding box center [265, 41] width 36 height 10
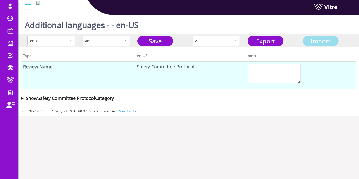
click at [326, 40] on span "Import" at bounding box center [321, 41] width 20 height 8
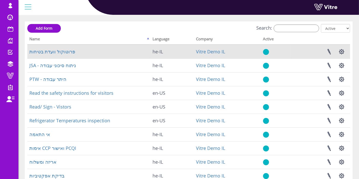
scroll to position [28, 0]
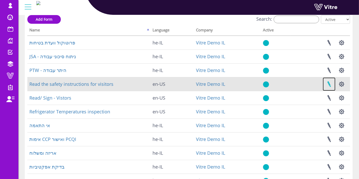
click at [331, 85] on link at bounding box center [329, 84] width 13 height 14
click at [342, 85] on button "button" at bounding box center [341, 84] width 13 height 14
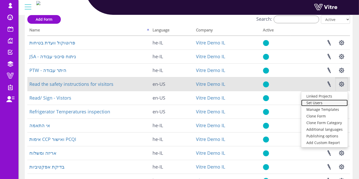
click at [318, 104] on link "Set Users" at bounding box center [324, 103] width 46 height 7
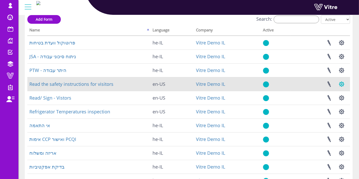
click at [342, 82] on button "button" at bounding box center [341, 84] width 13 height 14
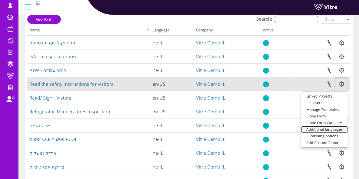
click at [333, 128] on link "Additional languages" at bounding box center [324, 129] width 46 height 7
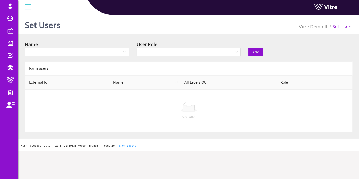
click at [117, 53] on input "search" at bounding box center [75, 52] width 95 height 8
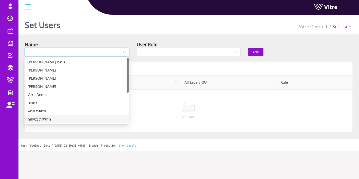
click at [56, 119] on div "מחלקת בטיחות" at bounding box center [77, 119] width 98 height 6
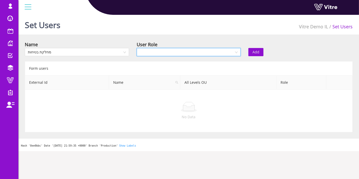
click at [202, 54] on input "search" at bounding box center [187, 52] width 95 height 8
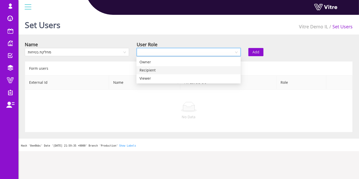
click at [155, 72] on div "Recipient" at bounding box center [188, 70] width 98 height 6
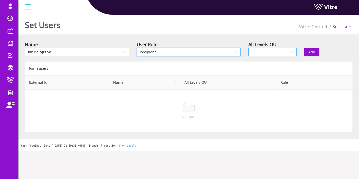
click at [274, 49] on input "search" at bounding box center [270, 52] width 39 height 8
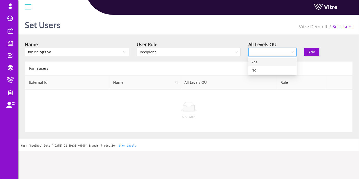
click at [261, 61] on div "Yes" at bounding box center [272, 62] width 42 height 6
click at [306, 50] on button "Add" at bounding box center [311, 52] width 15 height 8
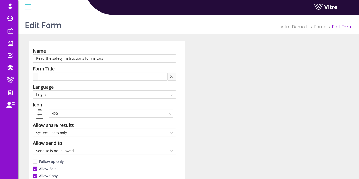
click at [120, 54] on div "Name" at bounding box center [104, 50] width 143 height 7
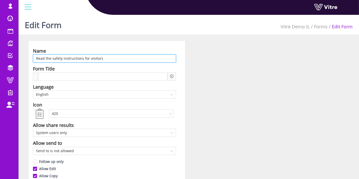
click at [118, 58] on input "Read the safety instructions for visitors" at bounding box center [104, 58] width 143 height 8
paste input "בטיחות -קרא וחתום - מבקרים \ אורחים"
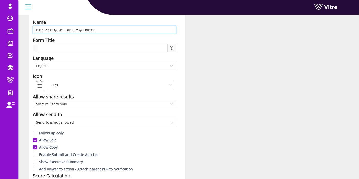
scroll to position [28, 0]
click at [103, 66] on span "English" at bounding box center [104, 66] width 137 height 8
type input "בטיחות -קרא וחתום - מבקרים \ אורחים"
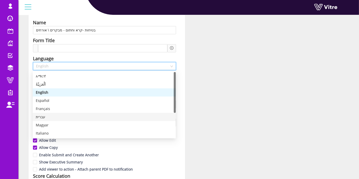
click at [54, 116] on div "עברית" at bounding box center [104, 117] width 137 height 6
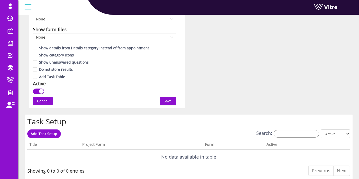
scroll to position [340, 0]
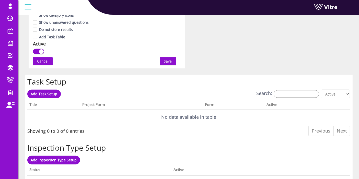
click at [171, 61] on span "Save" at bounding box center [168, 61] width 8 height 6
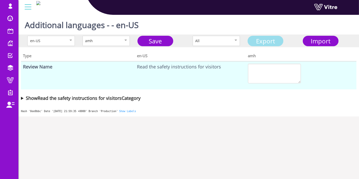
click at [264, 43] on link "Export" at bounding box center [265, 41] width 36 height 10
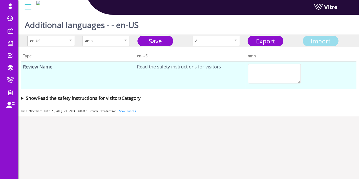
click at [320, 45] on div "Import" at bounding box center [320, 40] width 32 height 9
click at [322, 41] on span "Import" at bounding box center [321, 41] width 20 height 8
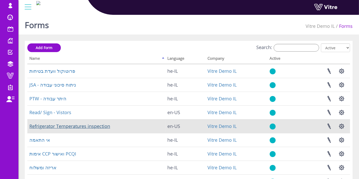
scroll to position [28, 0]
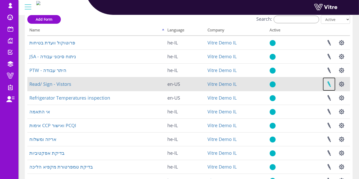
click at [330, 85] on link at bounding box center [329, 84] width 13 height 14
click at [338, 84] on button "button" at bounding box center [341, 84] width 13 height 14
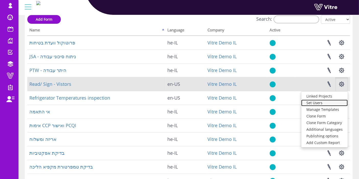
click at [328, 104] on link "Set Users" at bounding box center [324, 103] width 46 height 7
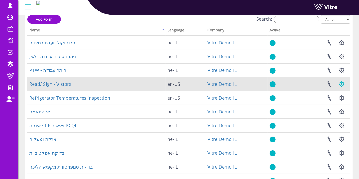
click at [343, 84] on button "button" at bounding box center [341, 84] width 13 height 14
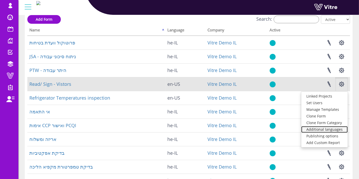
click at [335, 127] on link "Additional languages" at bounding box center [324, 129] width 46 height 7
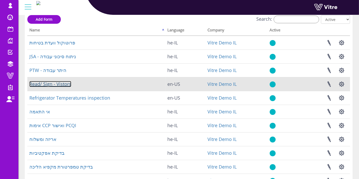
click at [43, 83] on link "Read/ Sign - Vistors" at bounding box center [50, 84] width 42 height 6
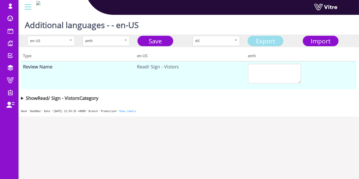
click at [271, 39] on link "Export" at bounding box center [265, 41] width 36 height 10
click at [266, 42] on link "Export" at bounding box center [265, 41] width 36 height 10
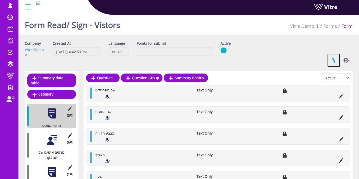
click at [333, 60] on link at bounding box center [333, 61] width 13 height 14
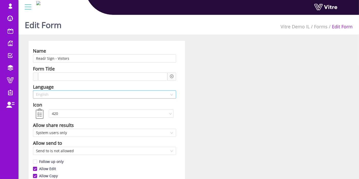
click at [77, 94] on span "English" at bounding box center [104, 95] width 137 height 8
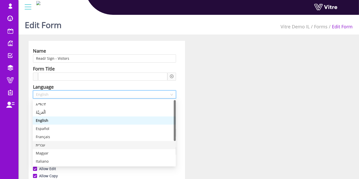
click at [42, 145] on div "עברית" at bounding box center [104, 145] width 137 height 6
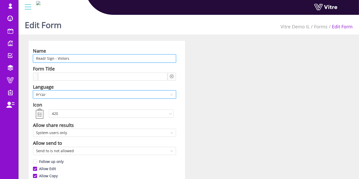
click at [107, 62] on input "Read/ Sign - Vistors" at bounding box center [104, 58] width 143 height 8
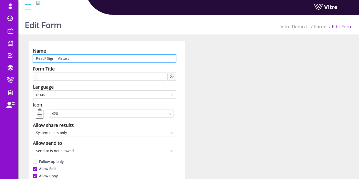
click at [107, 62] on input "Read/ Sign - Vistors" at bounding box center [104, 58] width 143 height 8
paste input "איכות -קרא וחתום - מבקרים \ אורחים"
drag, startPoint x: 45, startPoint y: 59, endPoint x: 49, endPoint y: 59, distance: 3.6
click at [51, 59] on input "איכות -קרא וחתום - מבקרים \ אורחים" at bounding box center [104, 58] width 143 height 8
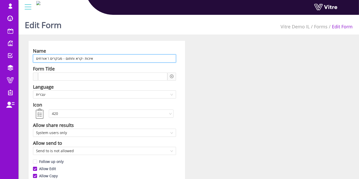
click at [46, 58] on input "איכות -קרא וחתום - מבקרים \ אורחים" at bounding box center [104, 58] width 143 height 8
drag, startPoint x: 46, startPoint y: 59, endPoint x: 59, endPoint y: 60, distance: 13.3
click at [59, 60] on input "איכות -קרא וחתום - מבקרים \ אורחים" at bounding box center [104, 58] width 143 height 8
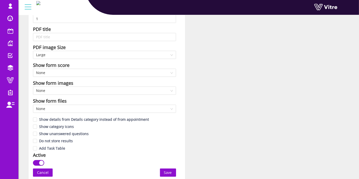
scroll to position [312, 0]
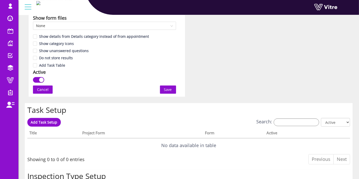
type input "איכות -קרא וחתום - אורחים"
click at [166, 88] on span "Save" at bounding box center [168, 90] width 8 height 6
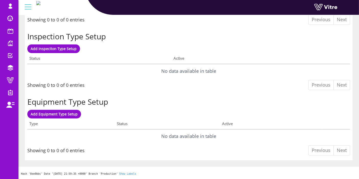
scroll to position [0, 0]
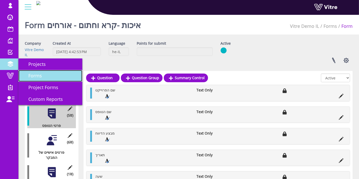
click at [38, 77] on span "Forms" at bounding box center [32, 76] width 20 height 6
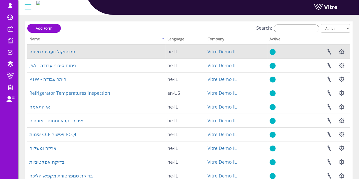
scroll to position [28, 0]
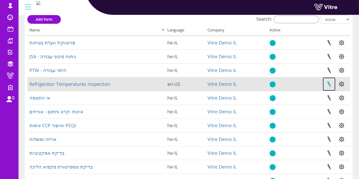
click at [334, 85] on link at bounding box center [329, 84] width 13 height 14
click at [345, 81] on button "button" at bounding box center [341, 84] width 13 height 14
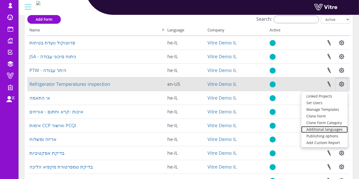
click at [324, 127] on link "Additional languages" at bounding box center [324, 129] width 46 height 7
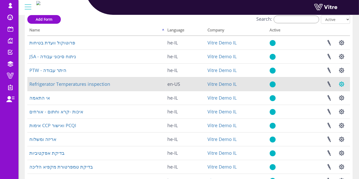
click at [342, 89] on button "button" at bounding box center [341, 84] width 13 height 14
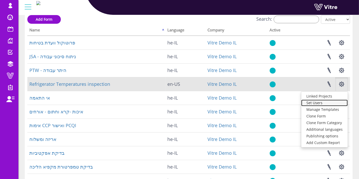
click at [322, 103] on link "Set Users" at bounding box center [324, 103] width 46 height 7
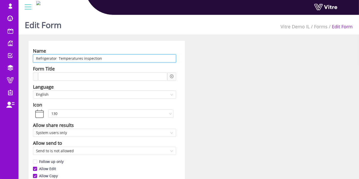
click at [95, 58] on input "Refrigerator Temperatures inspection" at bounding box center [104, 58] width 143 height 8
paste input "בדיקת טמפרטורות מקרר"
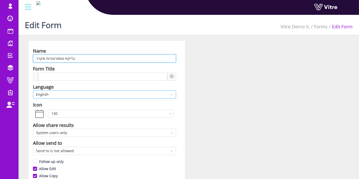
click at [63, 91] on span "English" at bounding box center [104, 95] width 137 height 8
type input "בדיקת טמפרטורות מקרר"
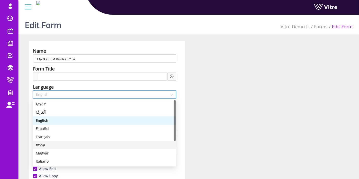
click at [47, 145] on div "עברית" at bounding box center [104, 145] width 137 height 6
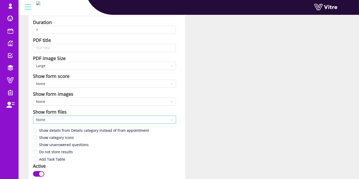
scroll to position [255, 0]
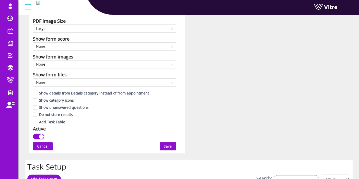
click at [162, 146] on button "Save" at bounding box center [168, 146] width 16 height 8
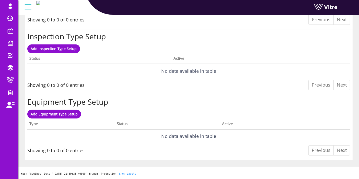
scroll to position [0, 0]
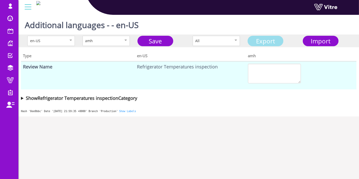
click at [277, 40] on link "Export" at bounding box center [265, 41] width 36 height 10
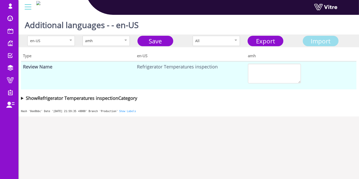
click at [321, 43] on span "Import" at bounding box center [321, 41] width 20 height 8
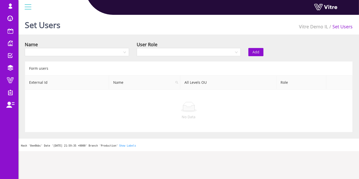
click at [105, 58] on div "Name" at bounding box center [77, 50] width 112 height 18
click at [107, 52] on input "search" at bounding box center [75, 52] width 95 height 8
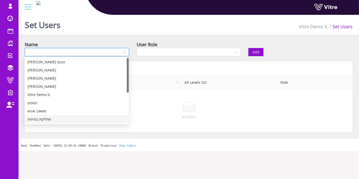
click at [33, 118] on div "מחלקת בטיחות" at bounding box center [77, 119] width 98 height 6
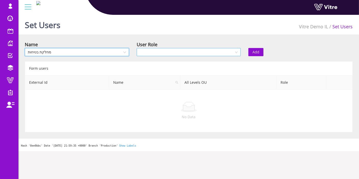
click at [181, 48] on input "search" at bounding box center [187, 52] width 95 height 8
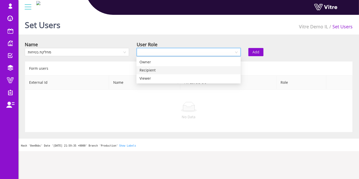
click at [162, 71] on div "Recipient" at bounding box center [188, 70] width 98 height 6
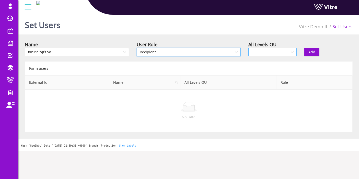
click at [276, 49] on input "search" at bounding box center [270, 52] width 39 height 8
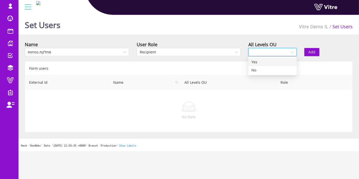
click at [264, 63] on div "Yes" at bounding box center [272, 62] width 42 height 6
click at [312, 51] on span "Add" at bounding box center [311, 52] width 7 height 6
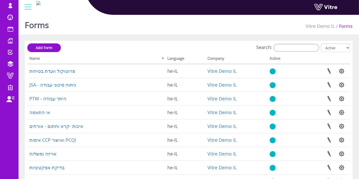
click at [175, 58] on th "Language" at bounding box center [185, 59] width 40 height 10
click at [163, 59] on th "Name" at bounding box center [96, 59] width 138 height 10
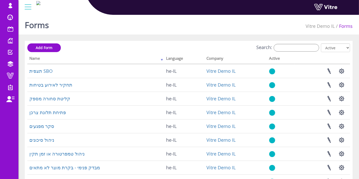
click at [163, 59] on th "Name" at bounding box center [95, 59] width 137 height 10
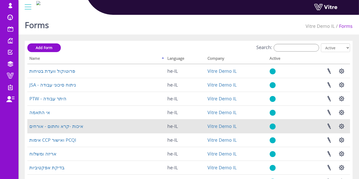
scroll to position [126, 0]
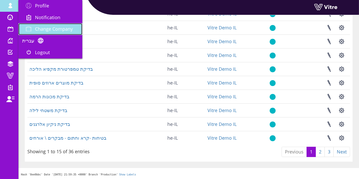
click at [44, 29] on span "Change Company" at bounding box center [54, 29] width 38 height 6
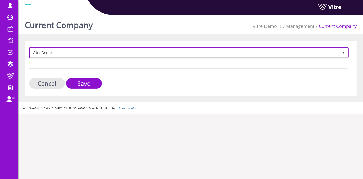
click at [119, 54] on span "Vitre Demo IL" at bounding box center [184, 52] width 309 height 9
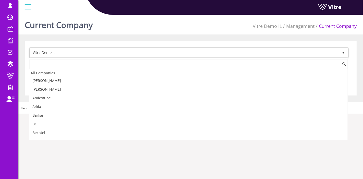
scroll to position [690, 0]
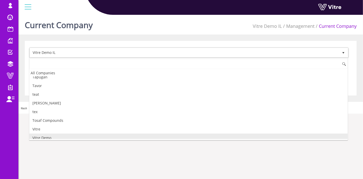
click at [53, 134] on li "Vitre Demo" at bounding box center [188, 138] width 318 height 9
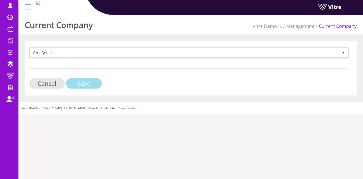
click at [87, 81] on input "Save" at bounding box center [84, 83] width 36 height 10
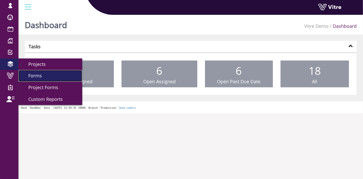
click at [36, 78] on span "Forms" at bounding box center [32, 76] width 20 height 6
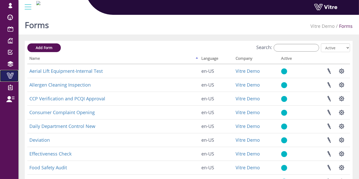
click at [8, 76] on span at bounding box center [10, 76] width 13 height 6
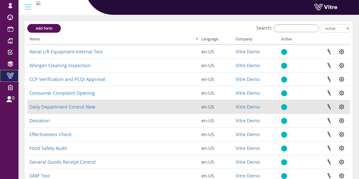
scroll to position [28, 0]
